Goal: Task Accomplishment & Management: Use online tool/utility

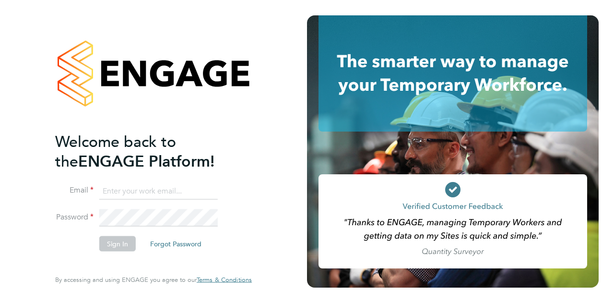
click at [163, 188] on input at bounding box center [158, 190] width 119 height 17
type input "frank.watts@wates.co.uk"
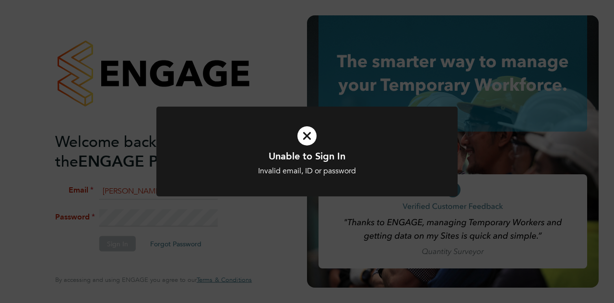
click at [157, 215] on div "Unable to Sign In Invalid email, ID or password Cancel Okay" at bounding box center [307, 151] width 614 height 303
click at [155, 217] on div "Unable to Sign In Invalid email, ID or password Cancel Okay" at bounding box center [307, 151] width 614 height 303
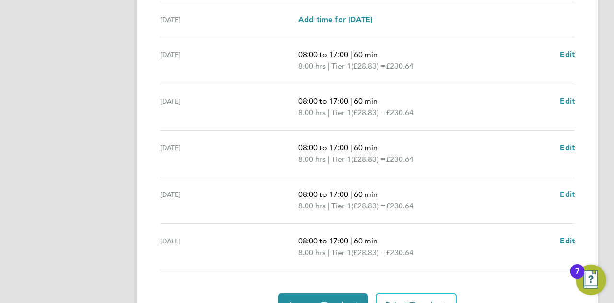
scroll to position [397, 0]
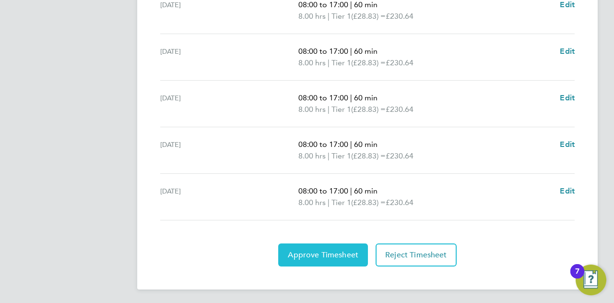
click at [338, 248] on button "Approve Timesheet" at bounding box center [323, 254] width 90 height 23
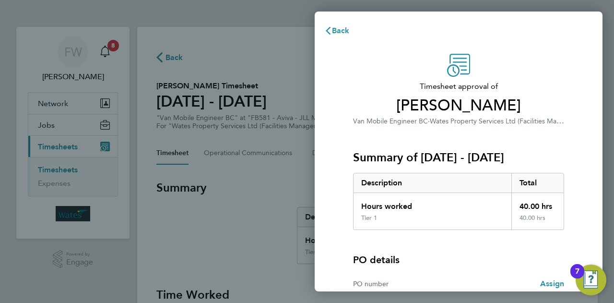
click at [585, 159] on div "Timesheet approval of [PERSON_NAME] Van Mobile Engineer BC · Wates Property Ser…" at bounding box center [459, 212] width 288 height 340
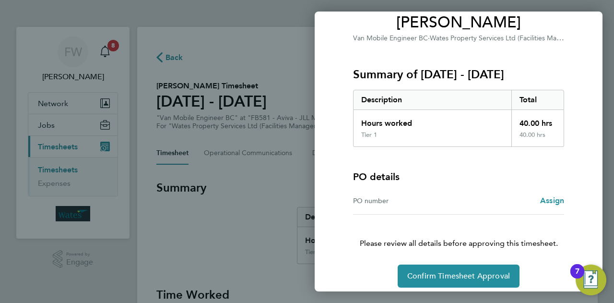
scroll to position [90, 0]
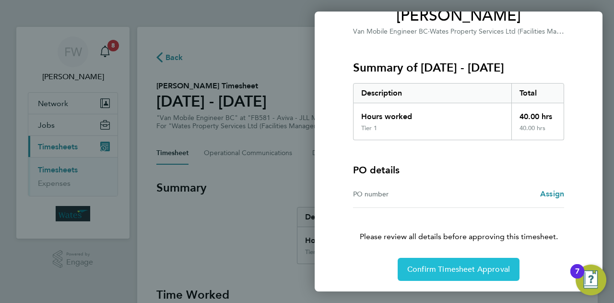
click at [478, 277] on button "Confirm Timesheet Approval" at bounding box center [459, 269] width 122 height 23
